Goal: Information Seeking & Learning: Learn about a topic

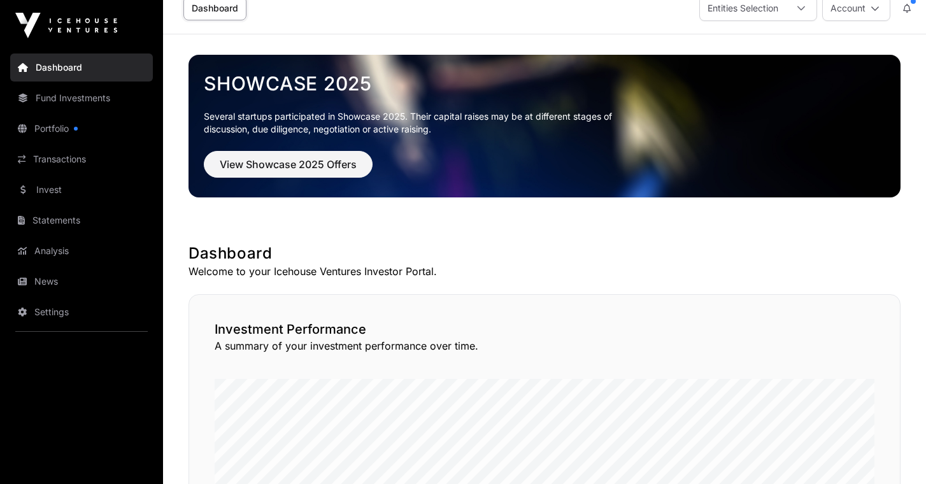
scroll to position [17, 0]
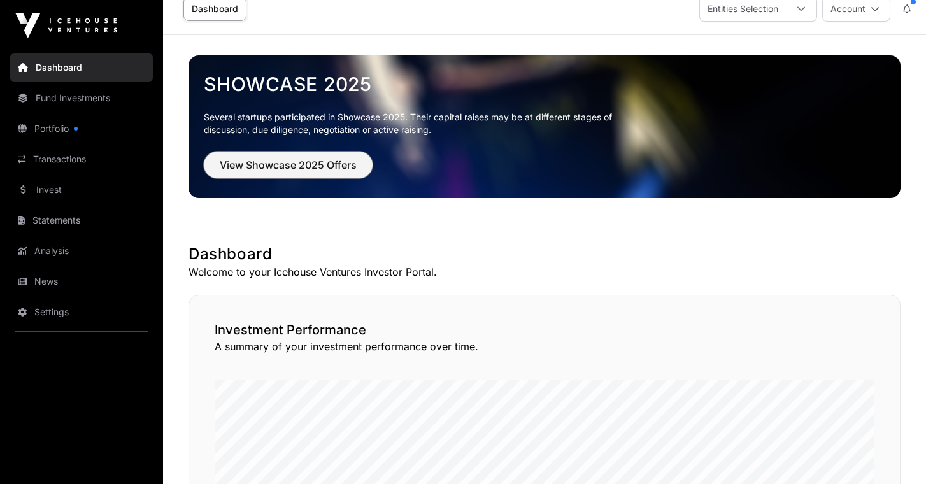
click at [261, 168] on span "View Showcase 2025 Offers" at bounding box center [288, 164] width 137 height 15
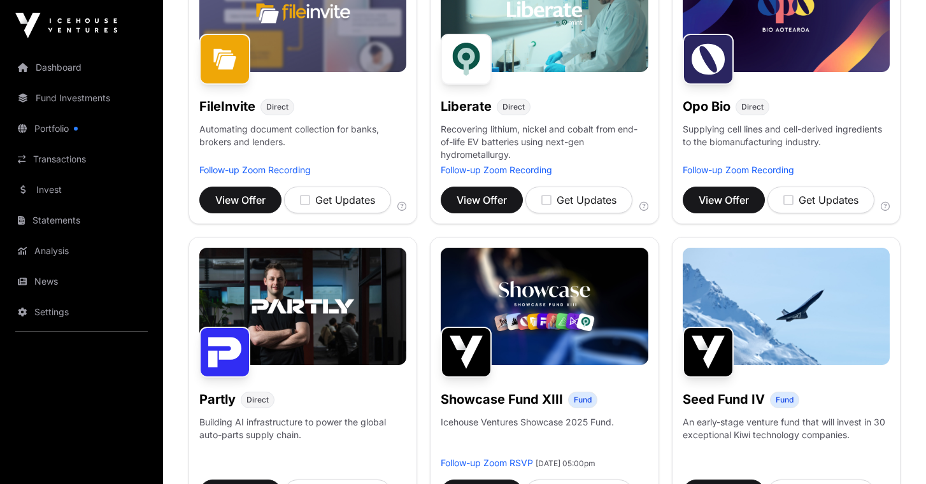
scroll to position [553, 0]
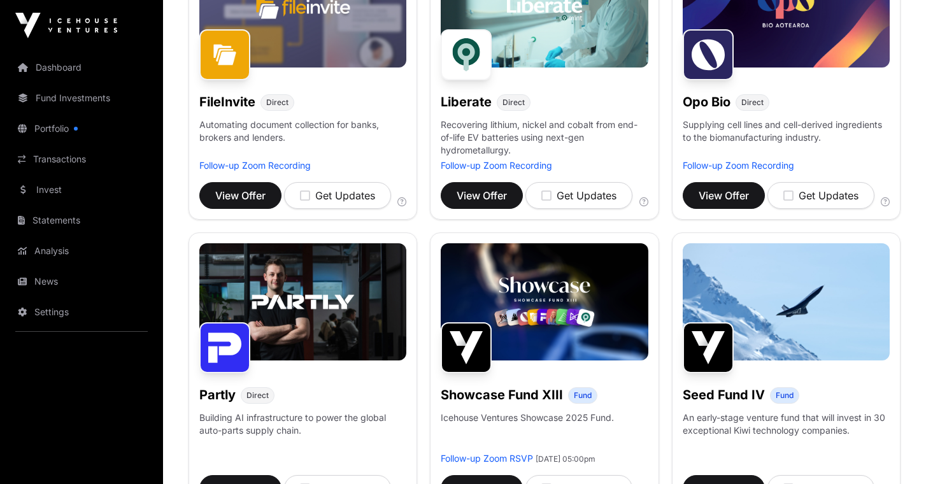
click at [272, 418] on p "Building AI infrastructure to power the global auto-parts supply chain." at bounding box center [302, 431] width 207 height 41
click at [306, 325] on img at bounding box center [302, 301] width 207 height 117
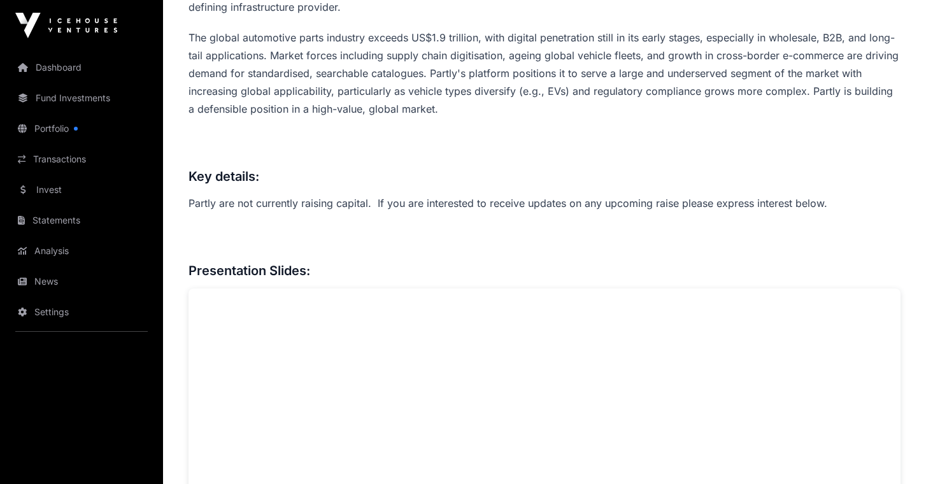
scroll to position [839, 0]
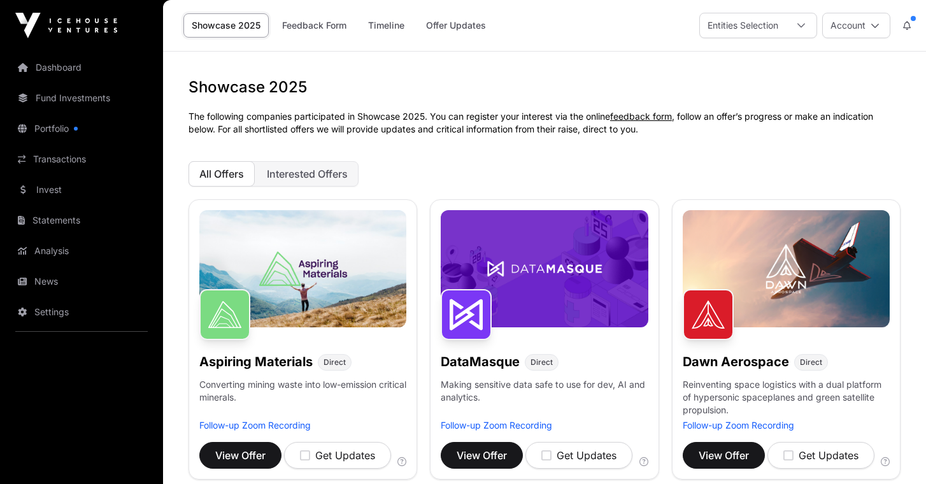
click at [50, 218] on link "Statements" at bounding box center [81, 220] width 143 height 28
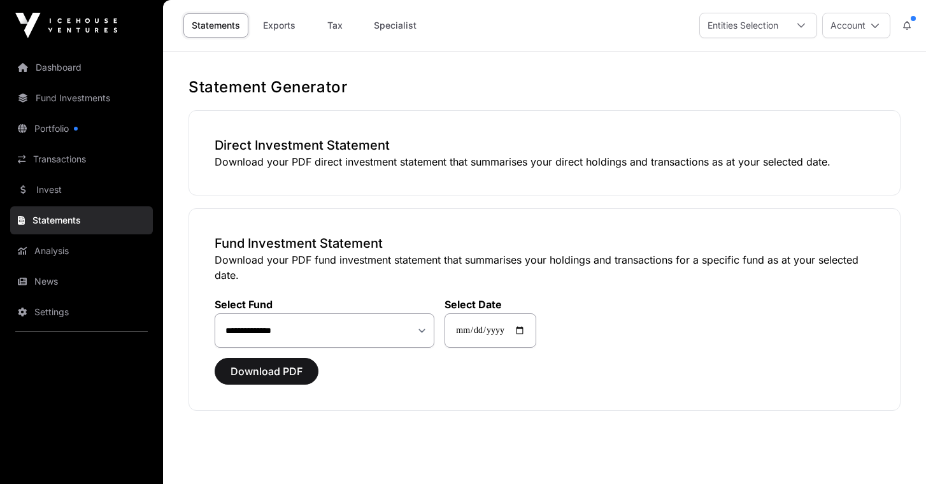
click at [65, 132] on link "Portfolio" at bounding box center [81, 129] width 143 height 28
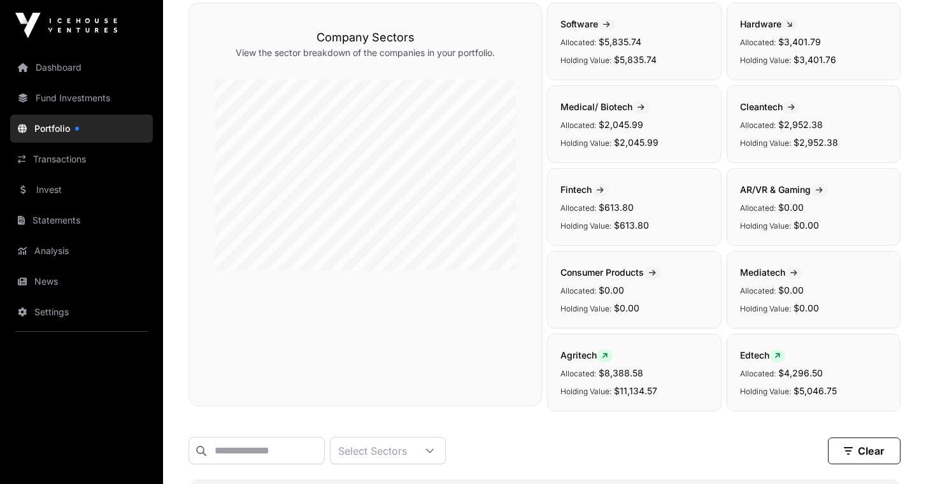
scroll to position [113, 0]
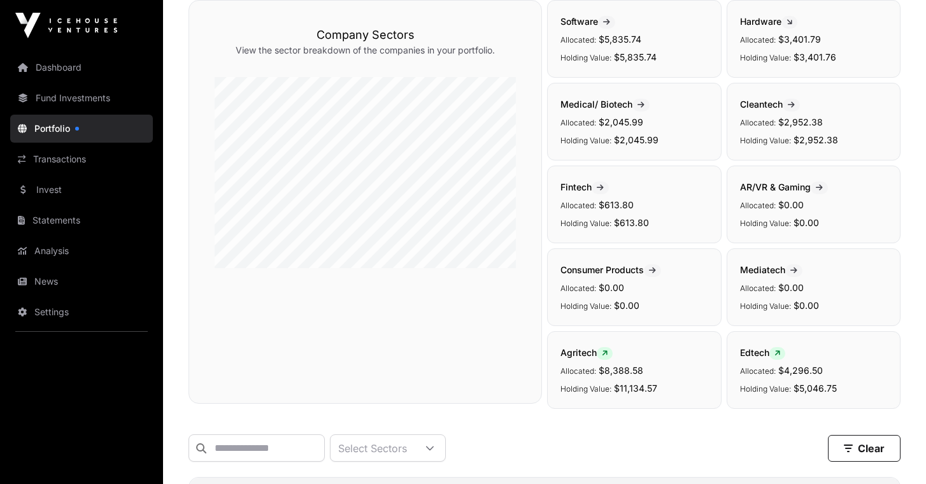
click at [794, 106] on icon at bounding box center [791, 105] width 7 height 8
click at [772, 101] on span "Cleantech" at bounding box center [770, 104] width 60 height 11
click at [748, 117] on p "Allocated: $2,952.38" at bounding box center [813, 121] width 147 height 15
click at [778, 132] on p "Holding Value: $2,952.38" at bounding box center [813, 139] width 147 height 15
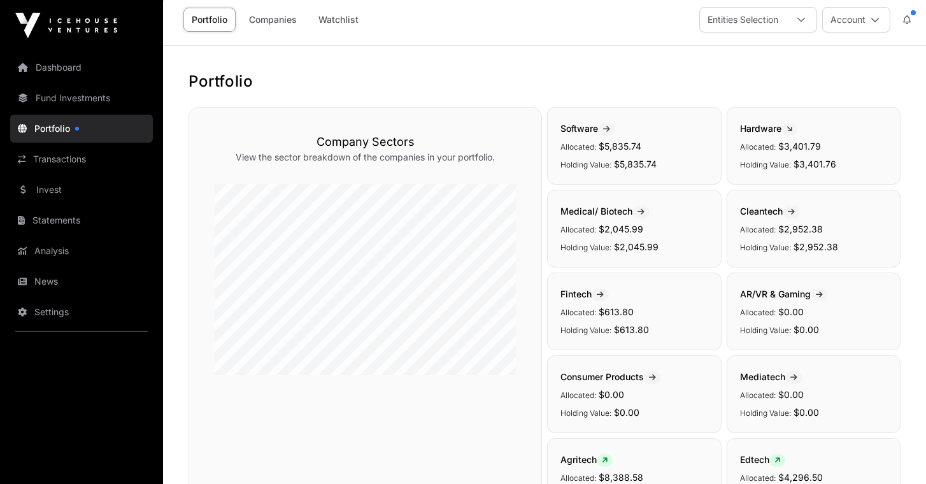
scroll to position [0, 0]
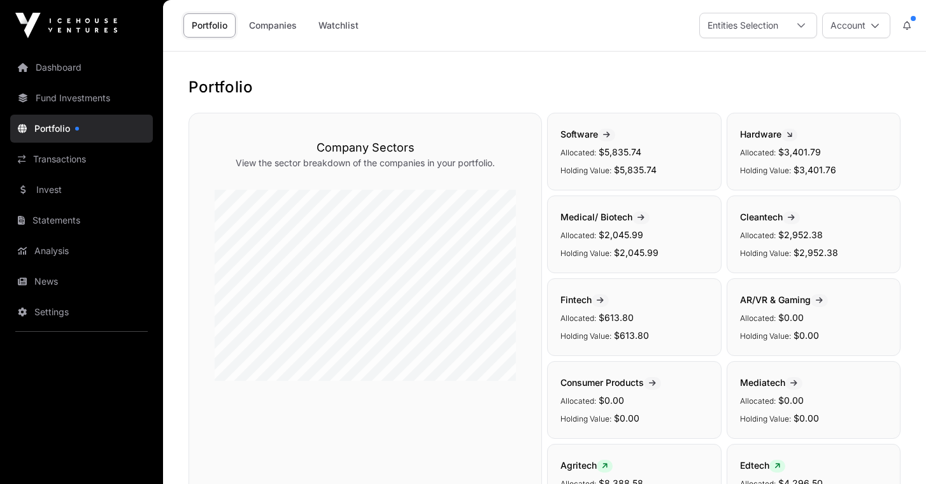
click at [275, 31] on link "Companies" at bounding box center [273, 25] width 64 height 24
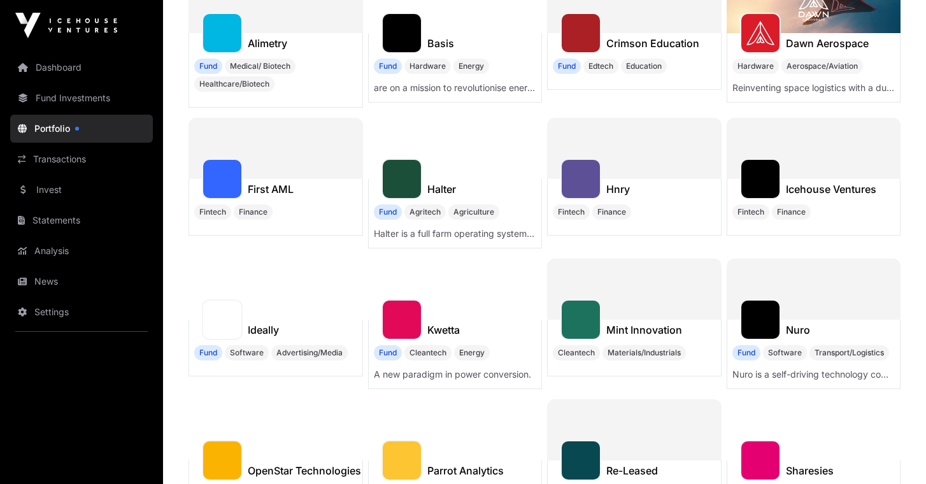
scroll to position [227, 0]
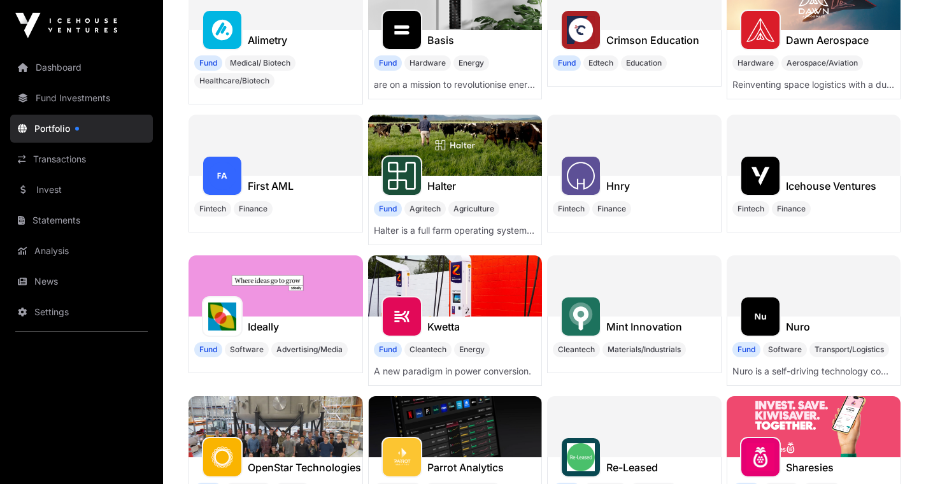
click at [267, 182] on h1 "First AML" at bounding box center [271, 185] width 46 height 15
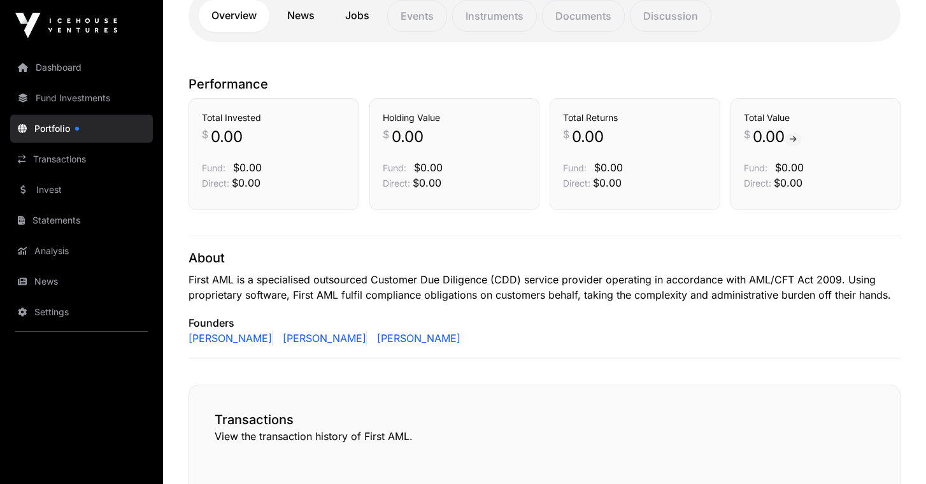
scroll to position [273, 0]
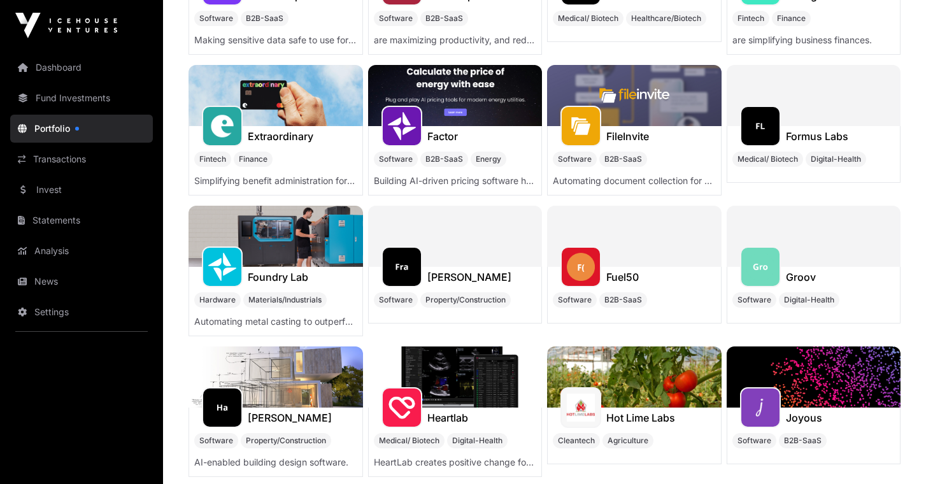
scroll to position [2023, 0]
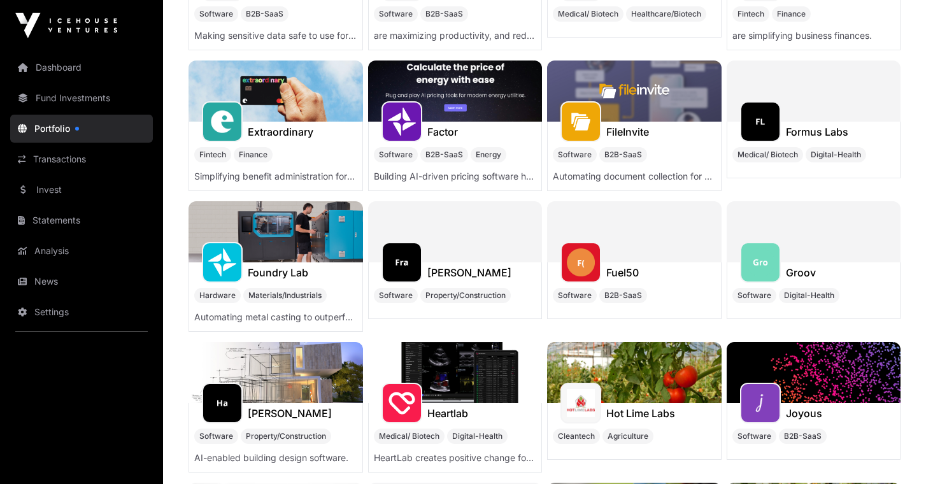
click at [446, 266] on h1 "[PERSON_NAME]" at bounding box center [469, 272] width 84 height 15
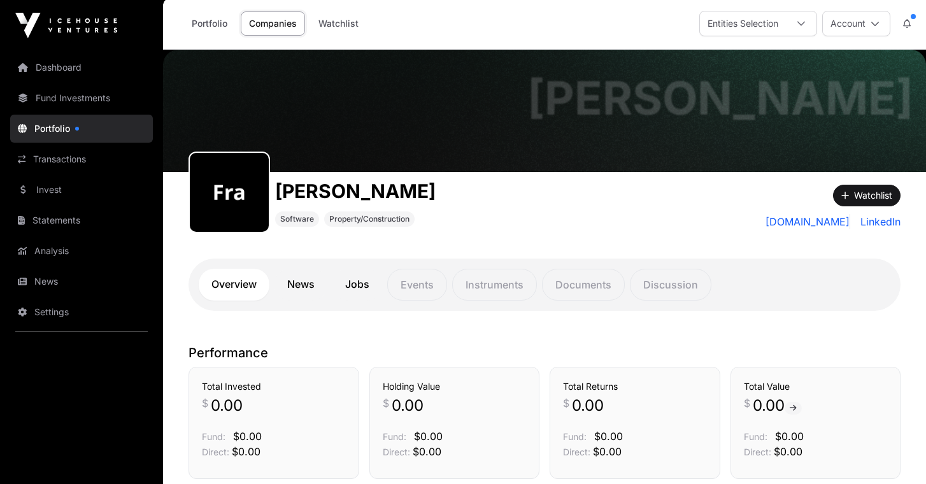
scroll to position [4, 0]
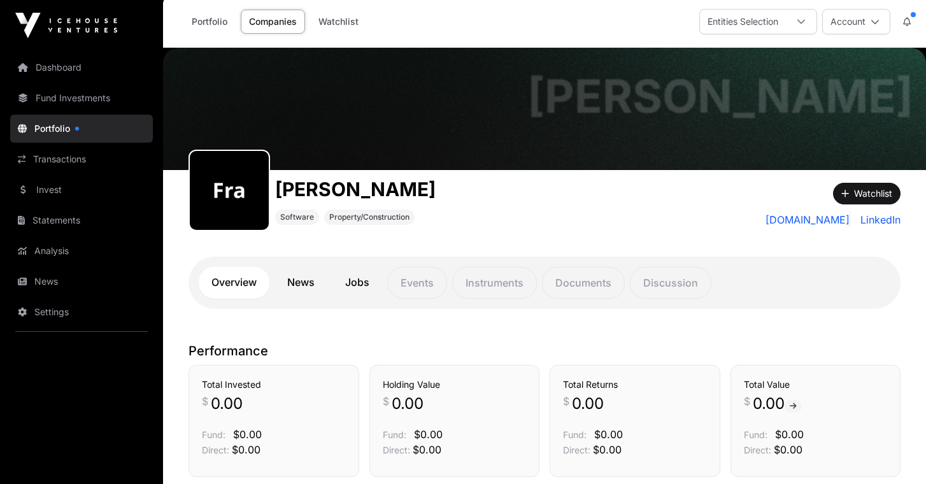
click at [313, 288] on link "News" at bounding box center [300, 283] width 53 height 32
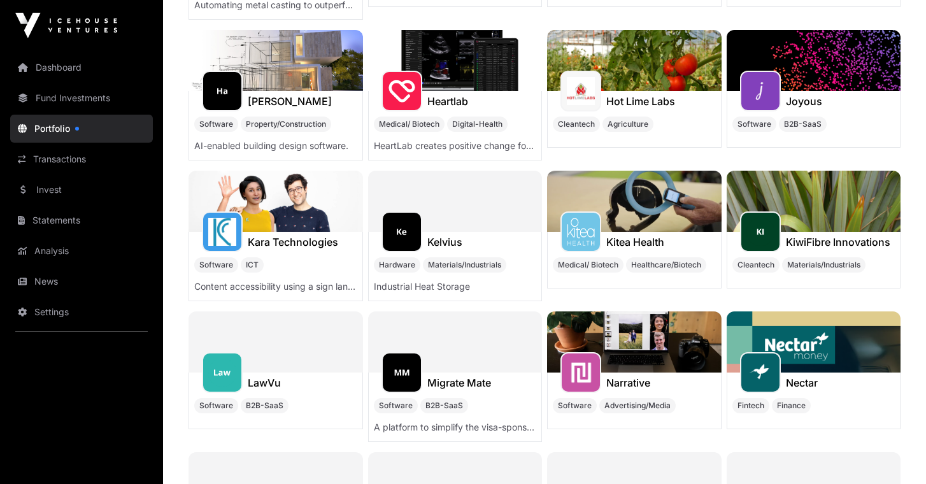
scroll to position [171, 0]
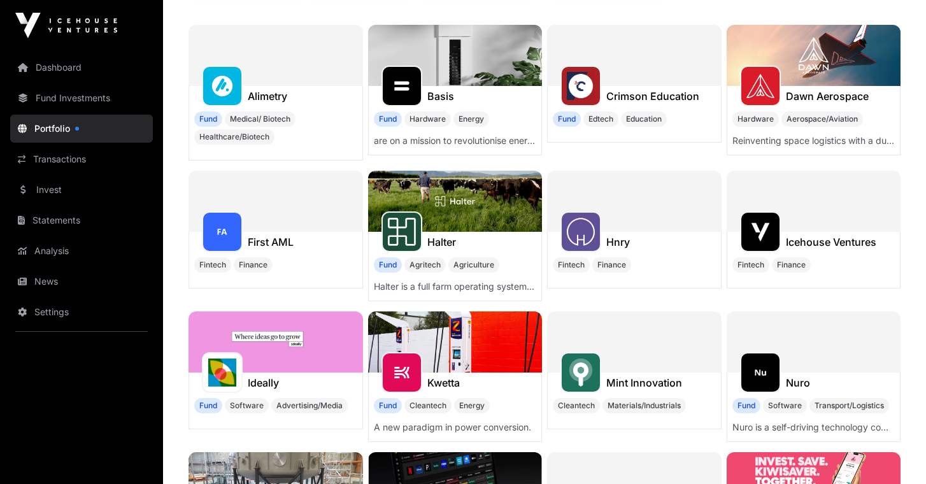
click at [621, 232] on div "Hnry" at bounding box center [618, 242] width 24 height 20
click at [618, 238] on h1 "Hnry" at bounding box center [618, 241] width 24 height 15
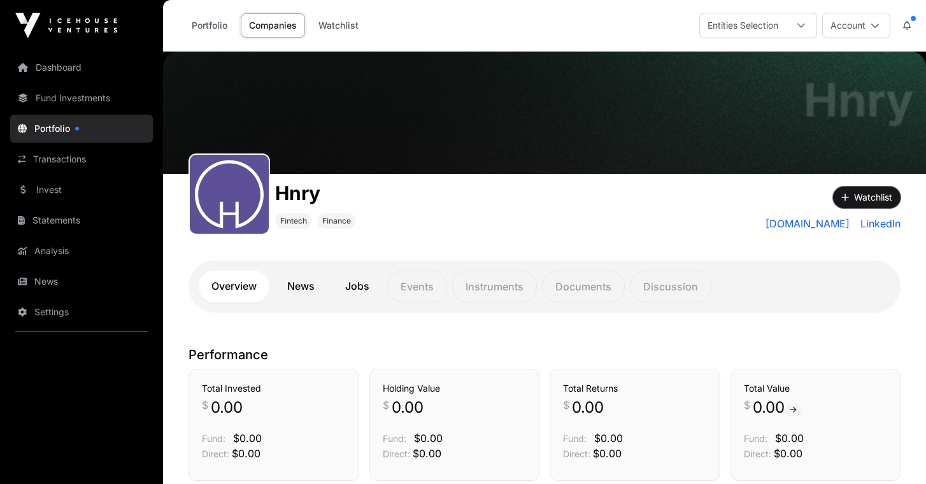
click at [846, 202] on button "Watchlist" at bounding box center [866, 198] width 67 height 22
click at [355, 291] on link "Jobs" at bounding box center [357, 287] width 50 height 32
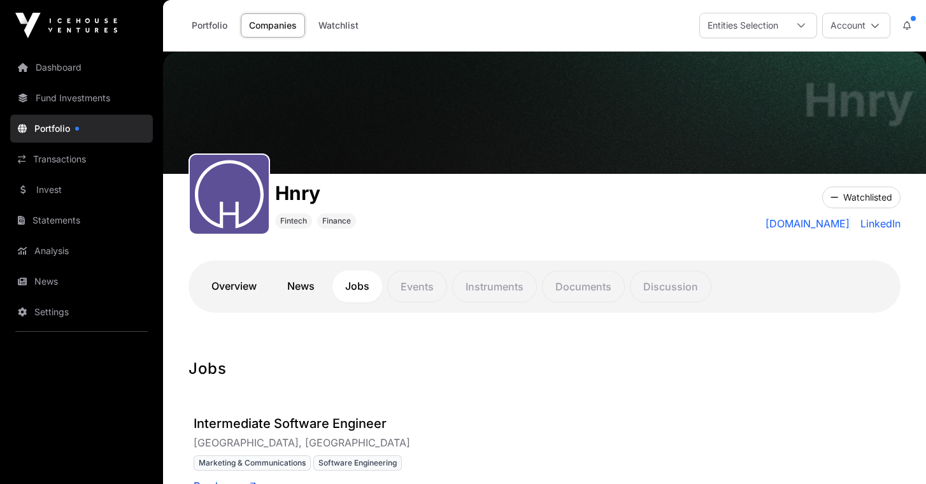
click at [313, 286] on link "News" at bounding box center [300, 287] width 53 height 32
